Goal: Ask a question

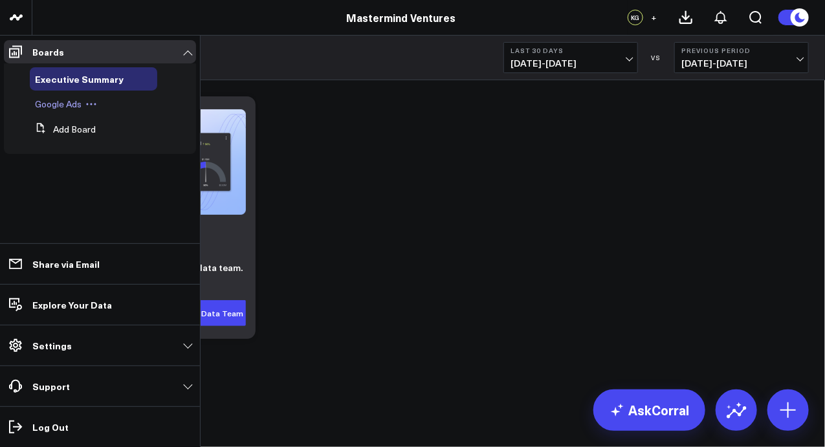
click at [54, 104] on span "Google Ads" at bounding box center [58, 104] width 47 height 12
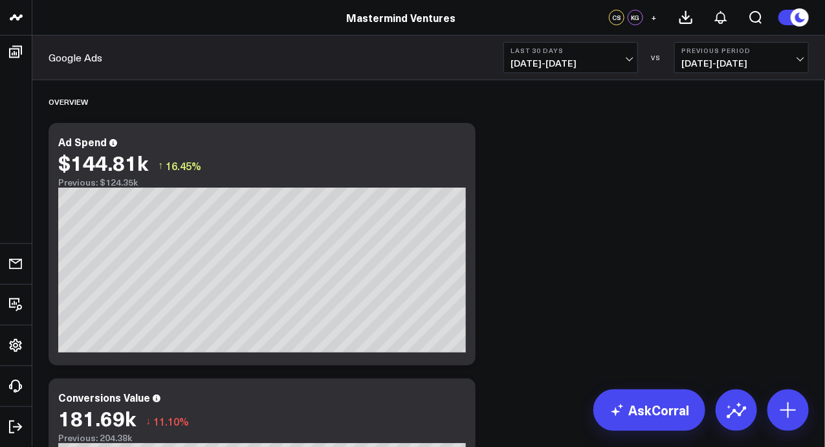
click at [561, 63] on span "[DATE] - [DATE]" at bounding box center [570, 63] width 120 height 10
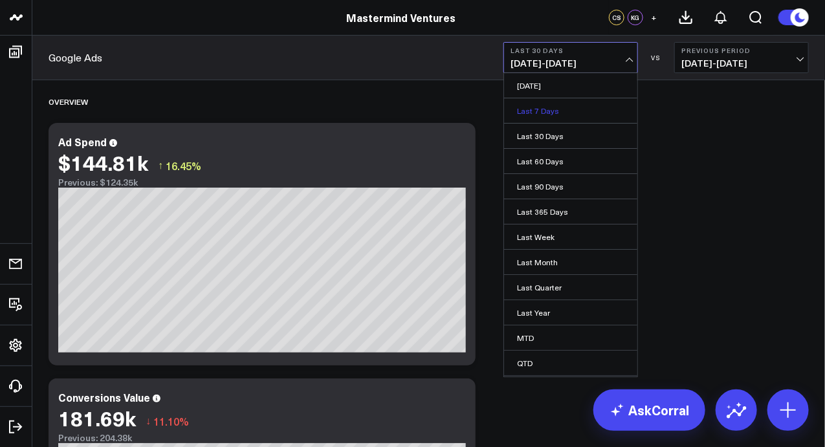
click at [562, 107] on link "Last 7 Days" at bounding box center [570, 110] width 133 height 25
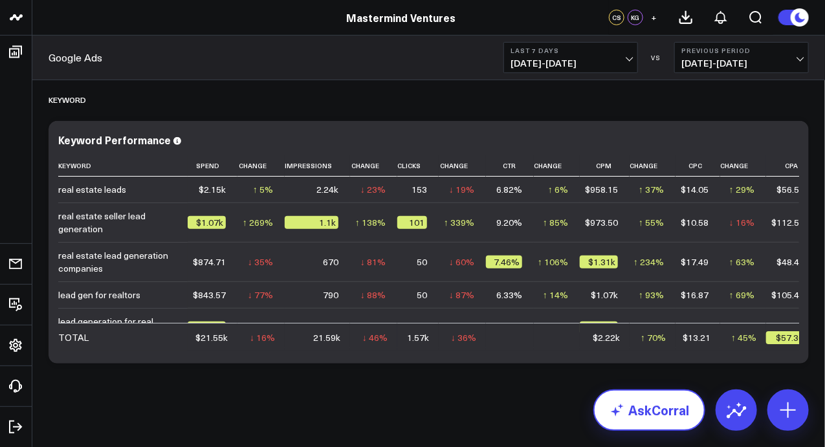
click at [647, 406] on link "AskCorral" at bounding box center [649, 409] width 112 height 41
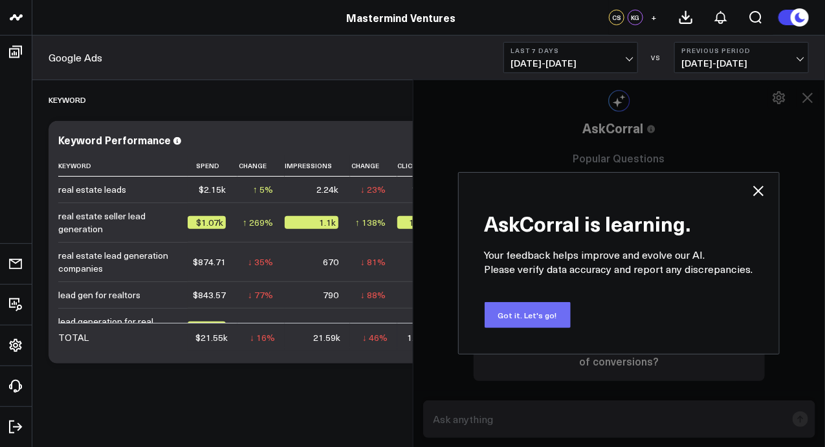
click at [529, 313] on button "Got it. Let's go!" at bounding box center [528, 315] width 86 height 26
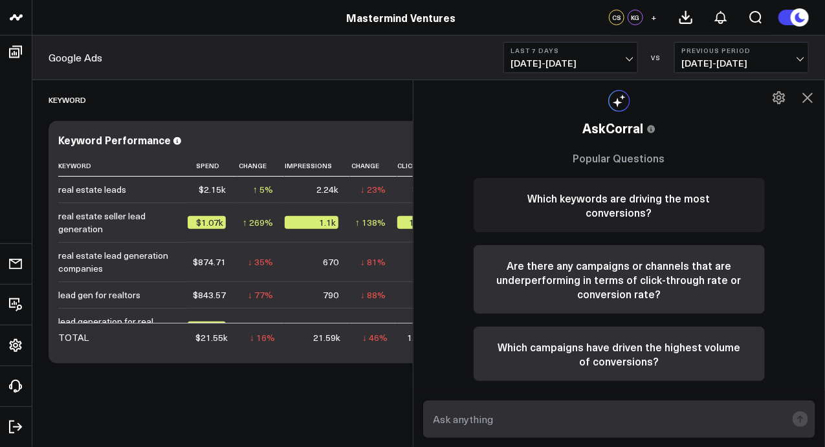
click at [610, 215] on button "Which keywords are driving the most conversions?" at bounding box center [619, 205] width 291 height 54
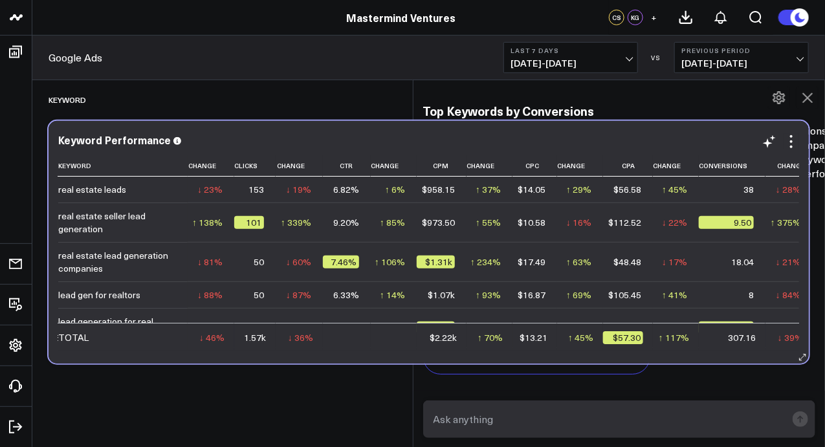
scroll to position [0, 171]
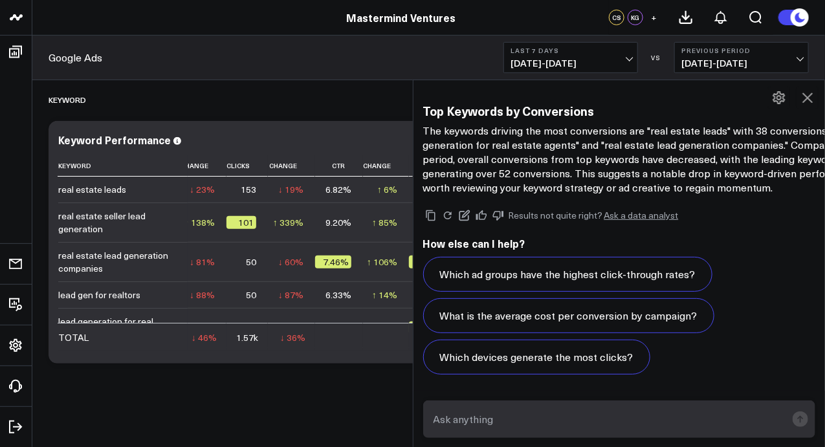
click at [805, 96] on icon at bounding box center [808, 98] width 16 height 16
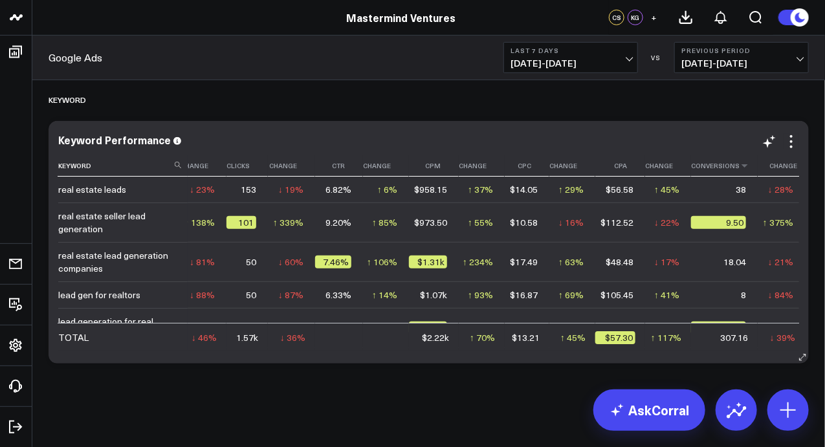
click at [711, 169] on th "Conversions" at bounding box center [724, 165] width 67 height 21
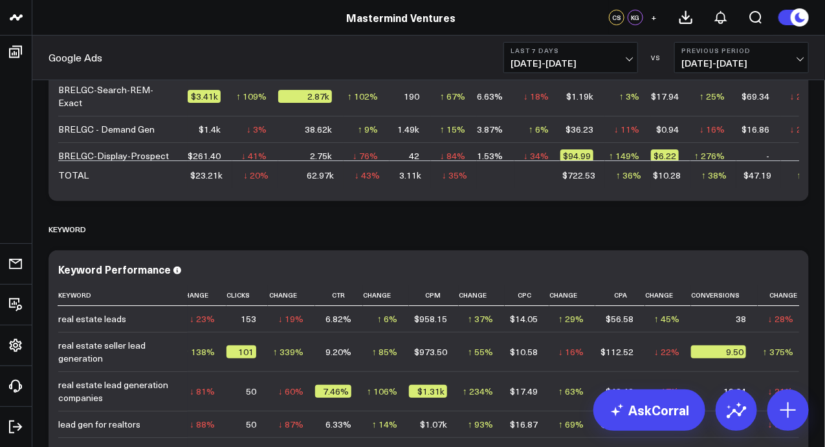
scroll to position [1795, 0]
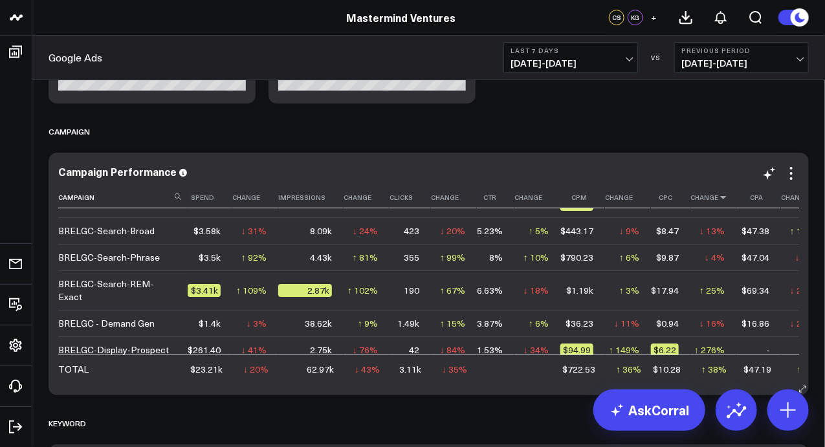
click at [718, 199] on icon at bounding box center [723, 197] width 10 height 8
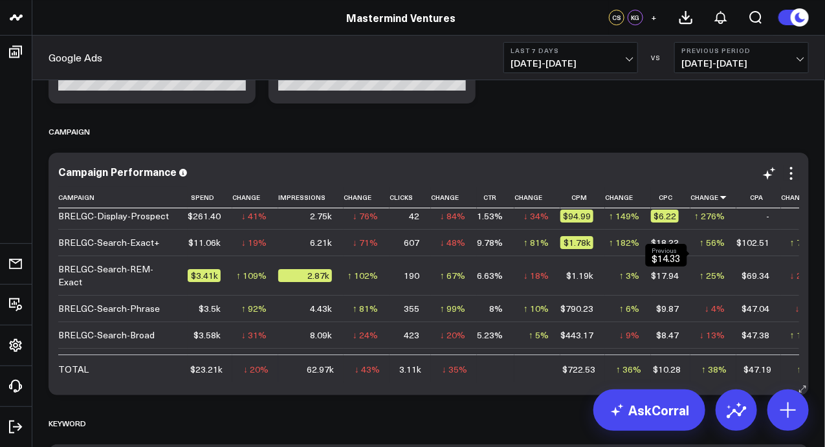
scroll to position [0, 0]
